Goal: Find specific page/section: Find specific page/section

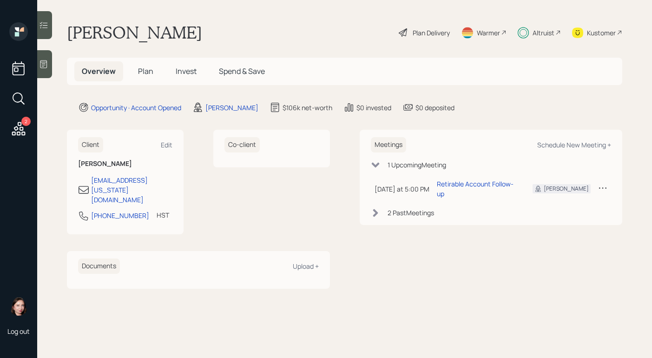
click at [533, 35] on div "Altruist" at bounding box center [543, 33] width 22 height 10
